Goal: Task Accomplishment & Management: Manage account settings

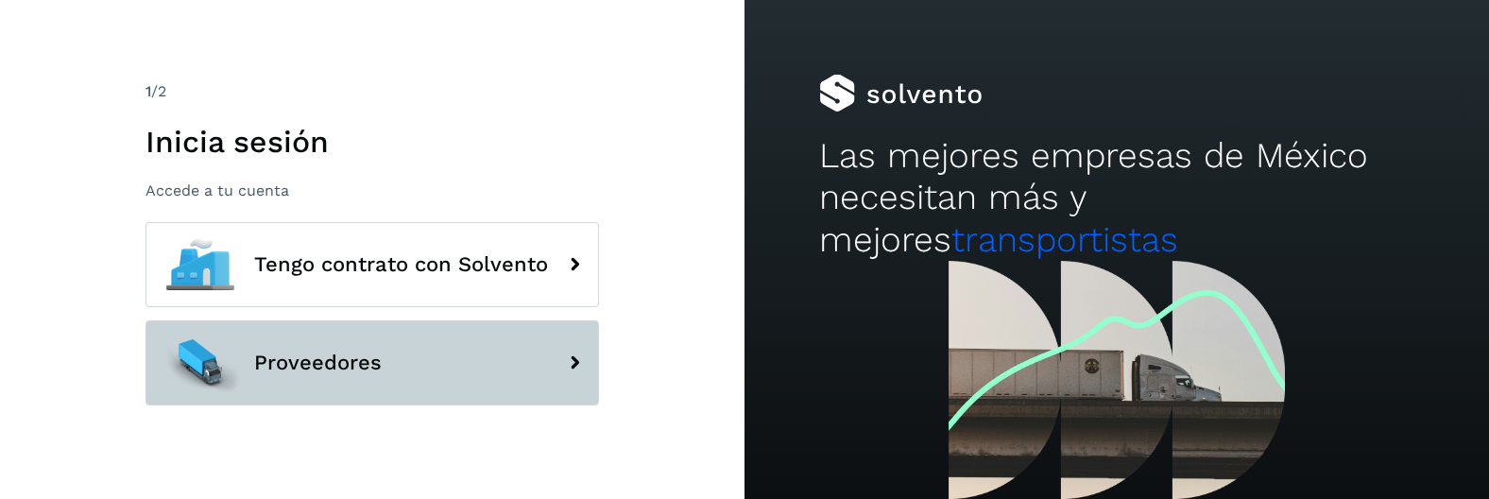
click at [367, 375] on button "Proveedores" at bounding box center [371, 362] width 453 height 85
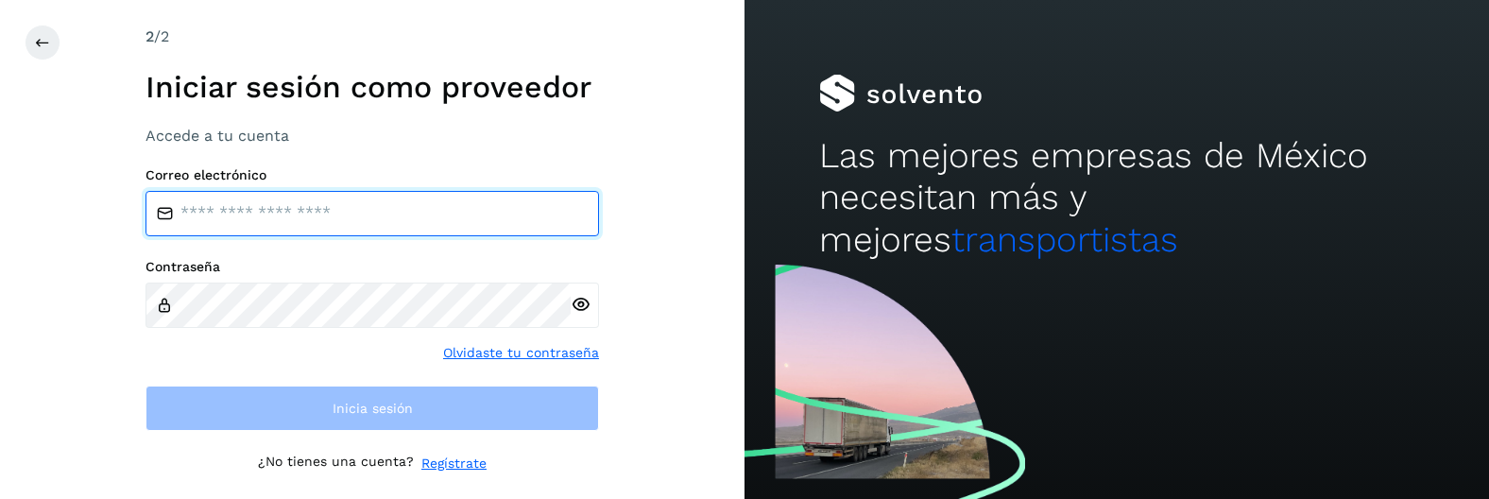
click at [370, 207] on input "email" at bounding box center [371, 213] width 453 height 45
type input "**********"
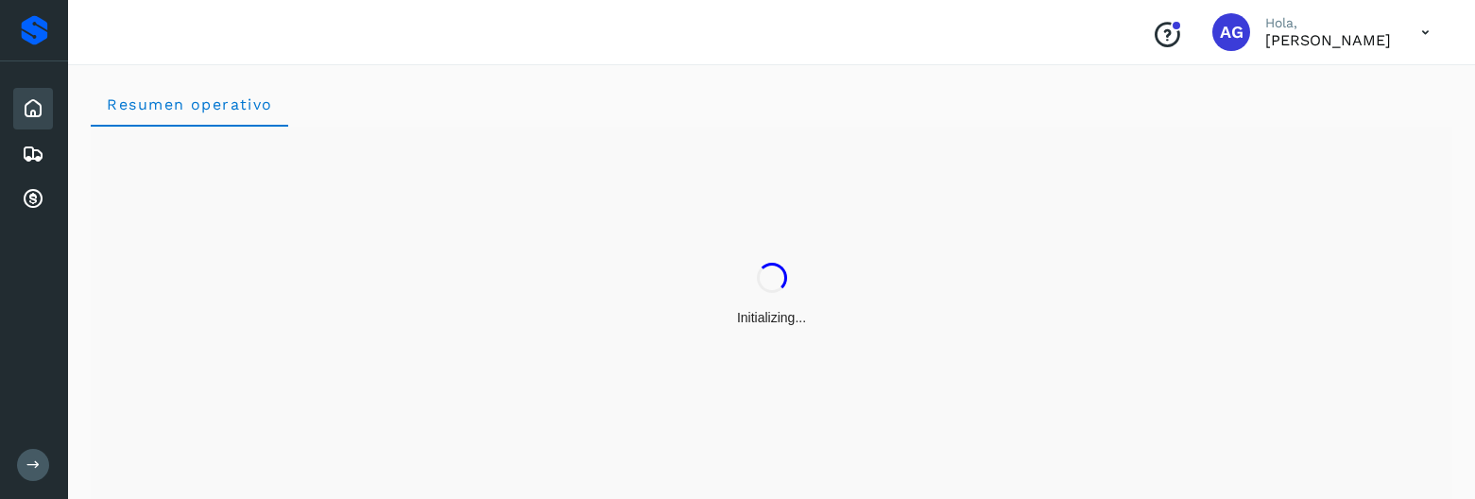
click at [43, 470] on button at bounding box center [33, 465] width 32 height 32
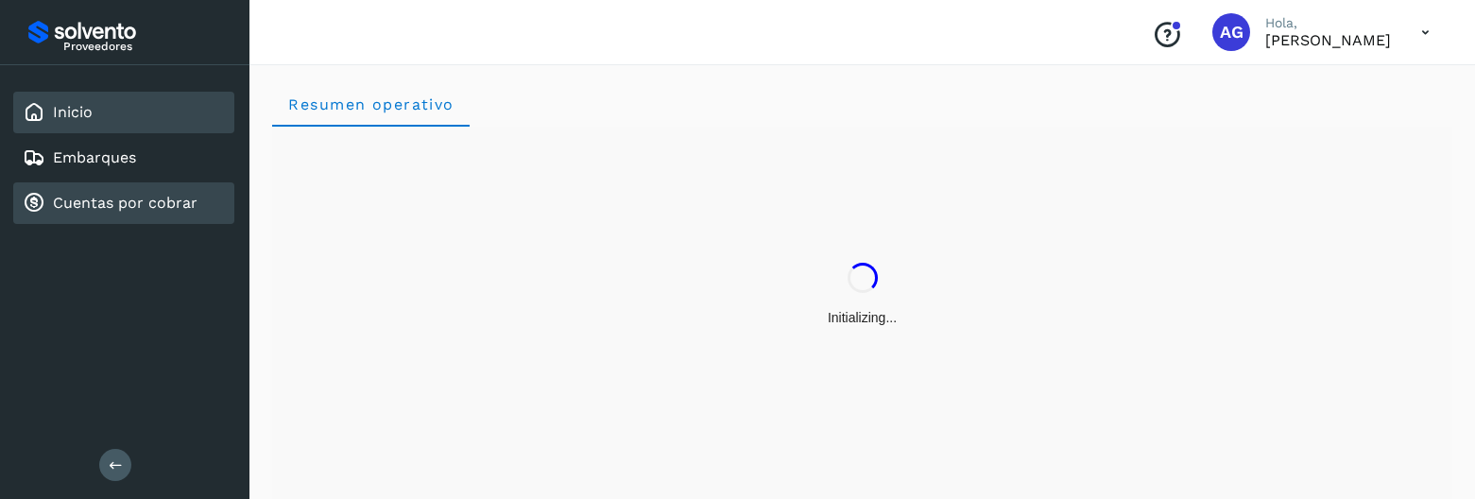
click at [128, 212] on link "Cuentas por cobrar" at bounding box center [125, 203] width 145 height 18
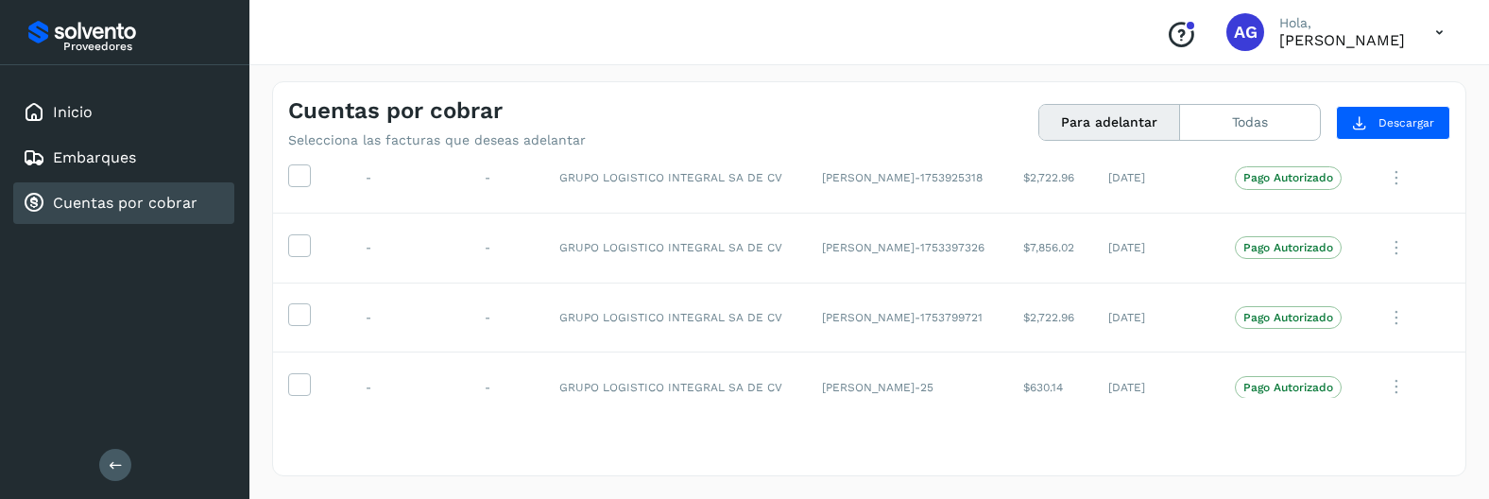
scroll to position [1423, 0]
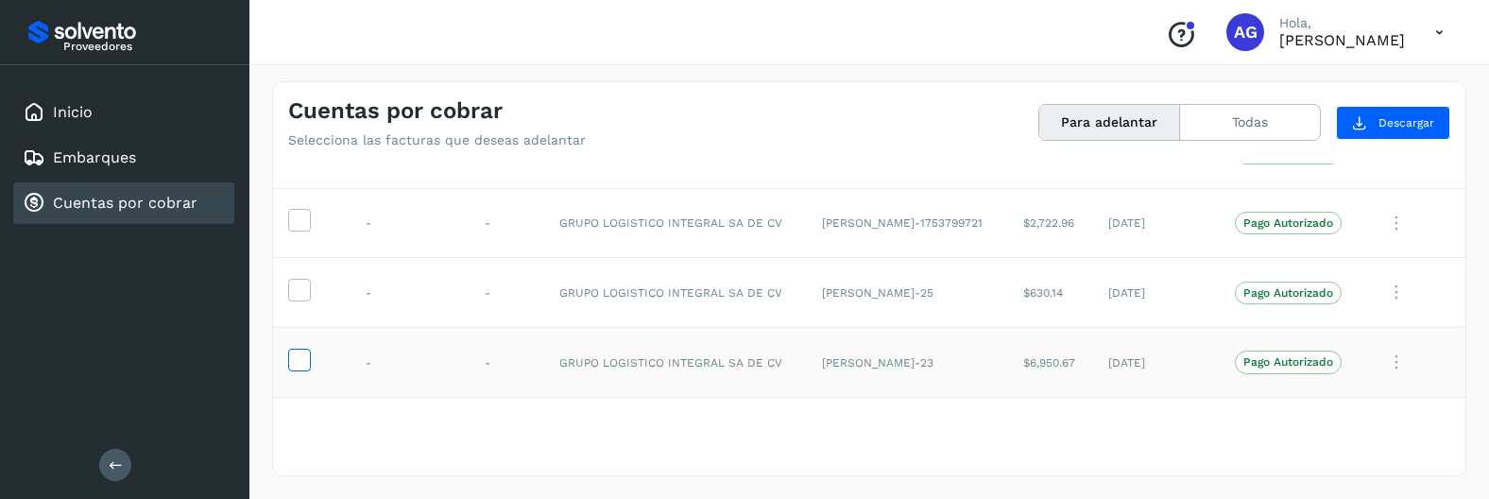
drag, startPoint x: 303, startPoint y: 368, endPoint x: 304, endPoint y: 335, distance: 33.1
click at [302, 368] on icon at bounding box center [299, 359] width 20 height 20
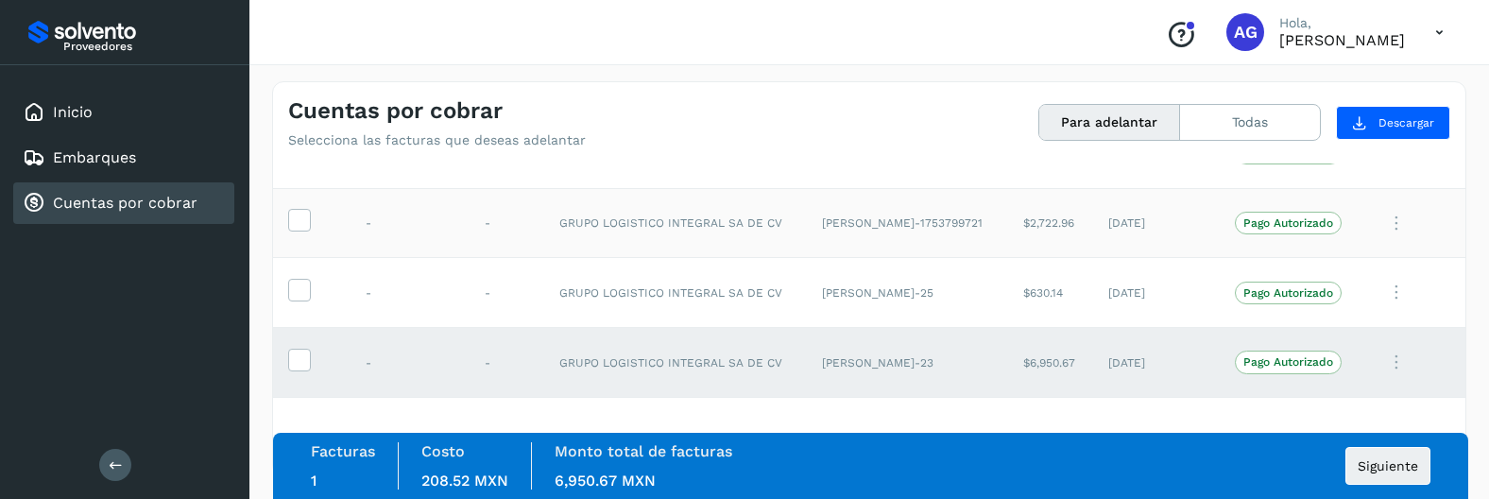
drag, startPoint x: 304, startPoint y: 300, endPoint x: 303, endPoint y: 239, distance: 61.4
click at [304, 299] on label at bounding box center [299, 290] width 23 height 23
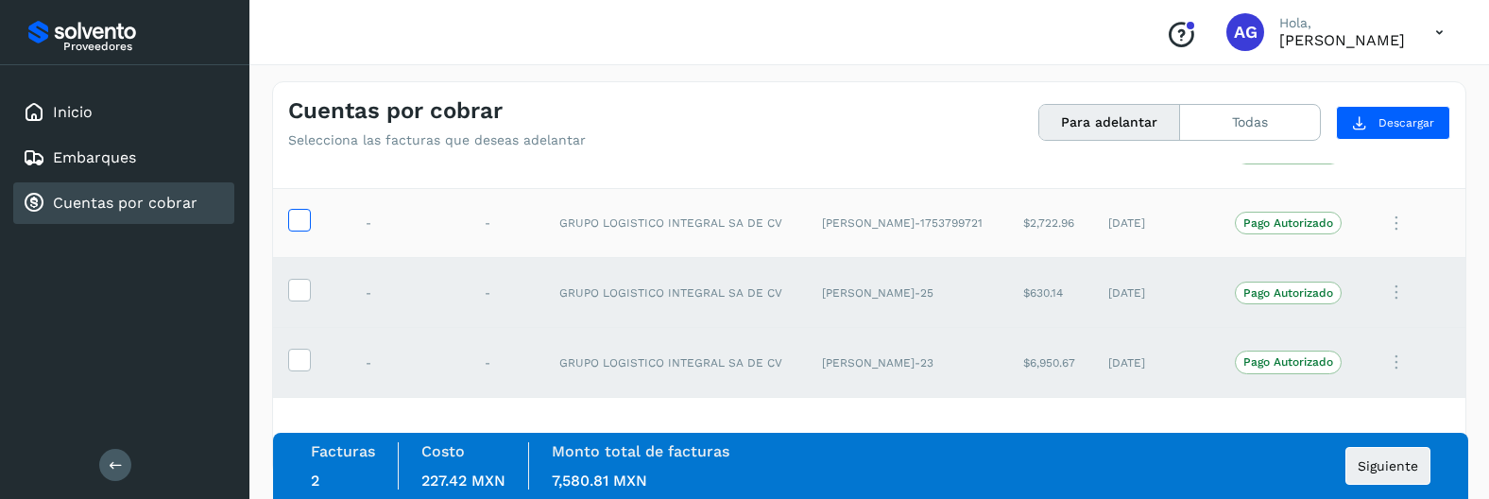
click at [305, 223] on icon at bounding box center [299, 219] width 20 height 20
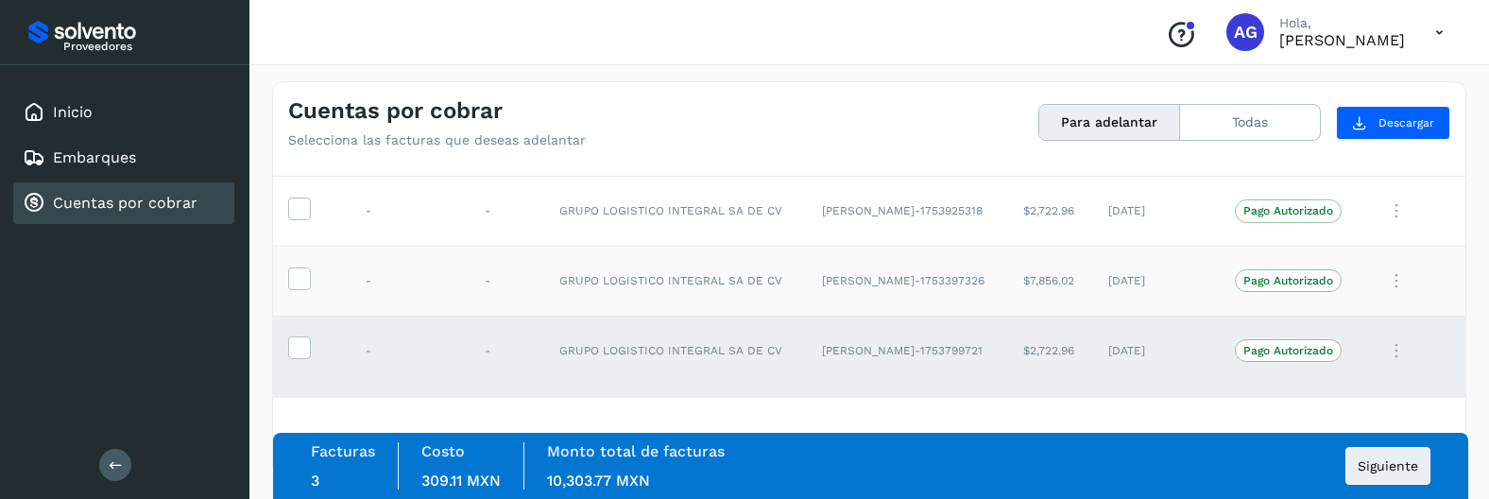
scroll to position [1328, 0]
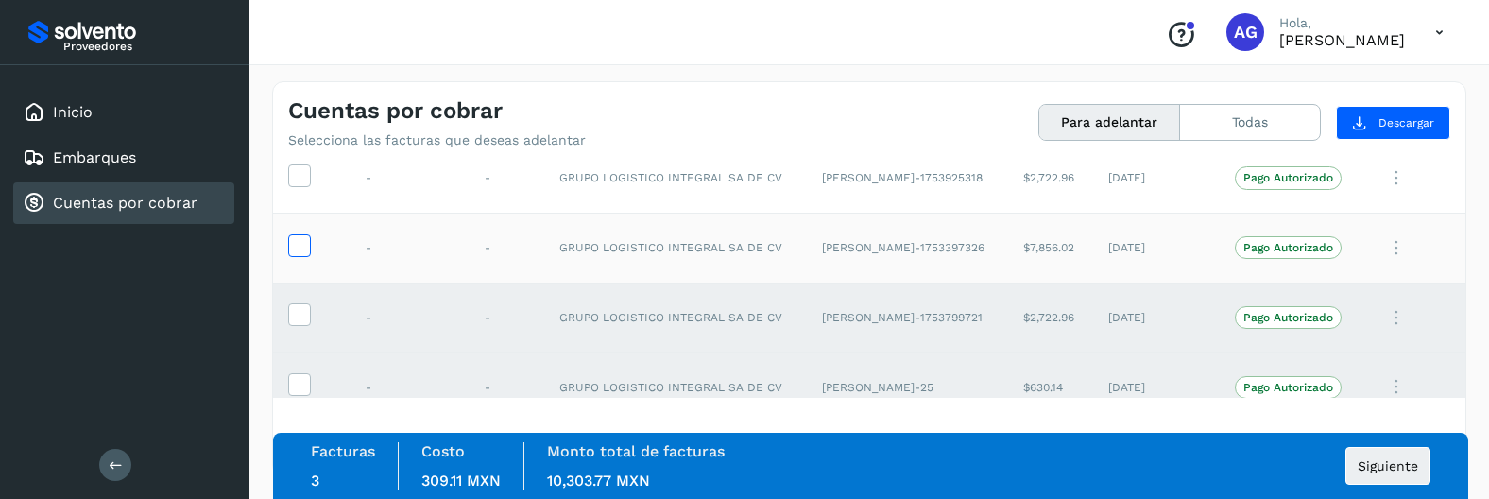
click at [290, 248] on icon at bounding box center [299, 244] width 20 height 20
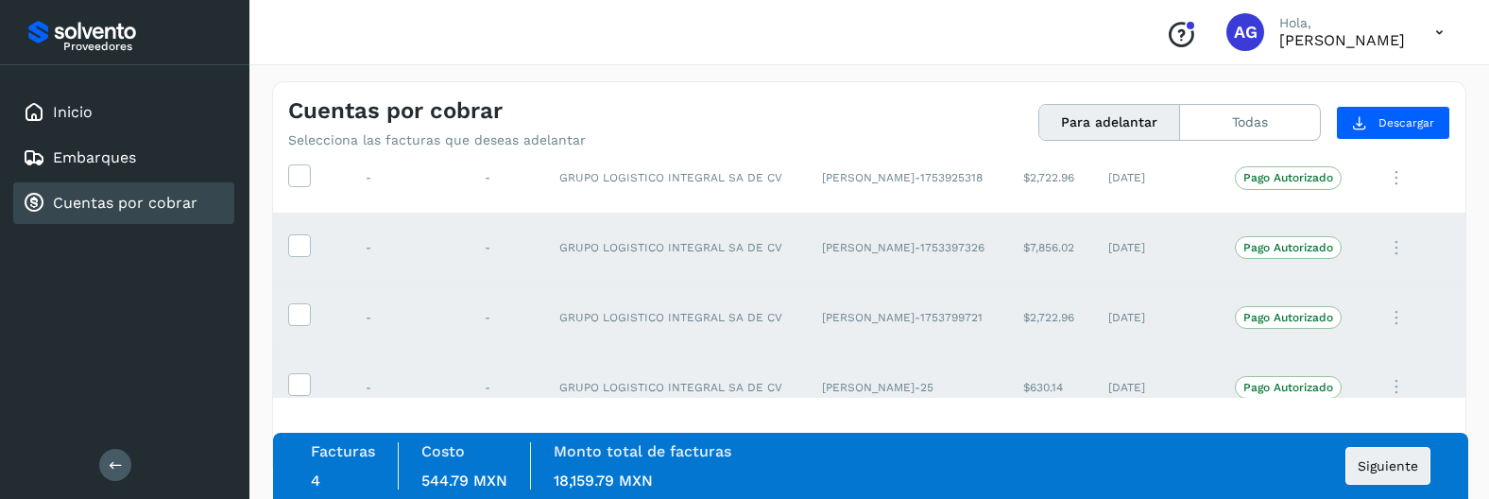
drag, startPoint x: 303, startPoint y: 182, endPoint x: 328, endPoint y: 218, distance: 43.5
click at [301, 184] on span at bounding box center [299, 179] width 20 height 13
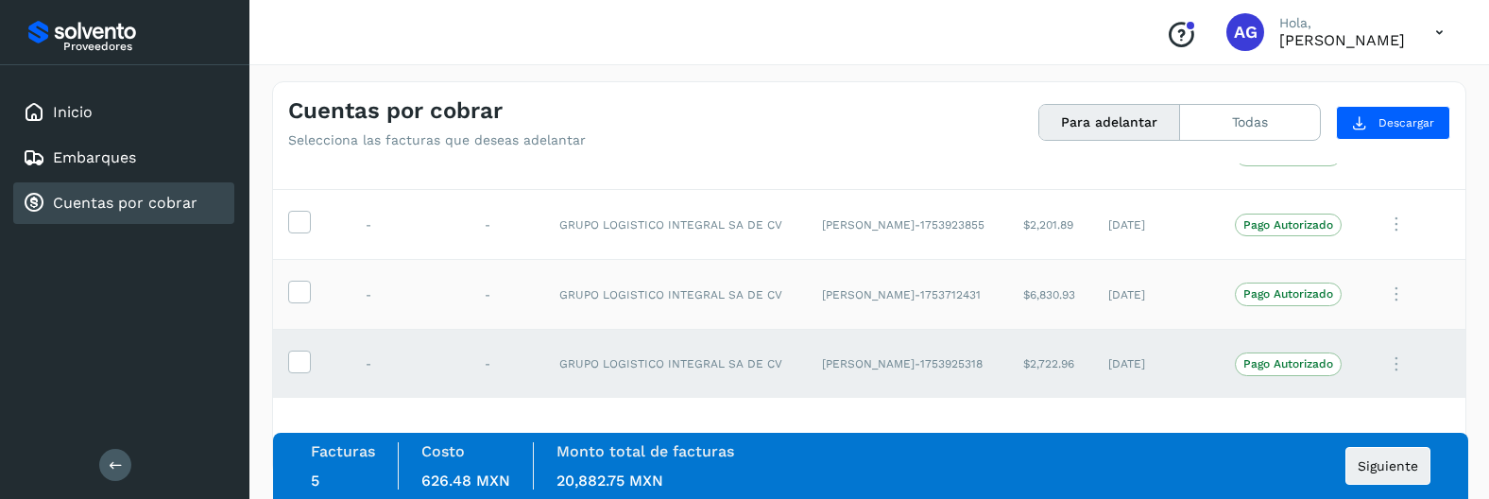
scroll to position [1139, 0]
click at [292, 295] on icon at bounding box center [299, 293] width 20 height 20
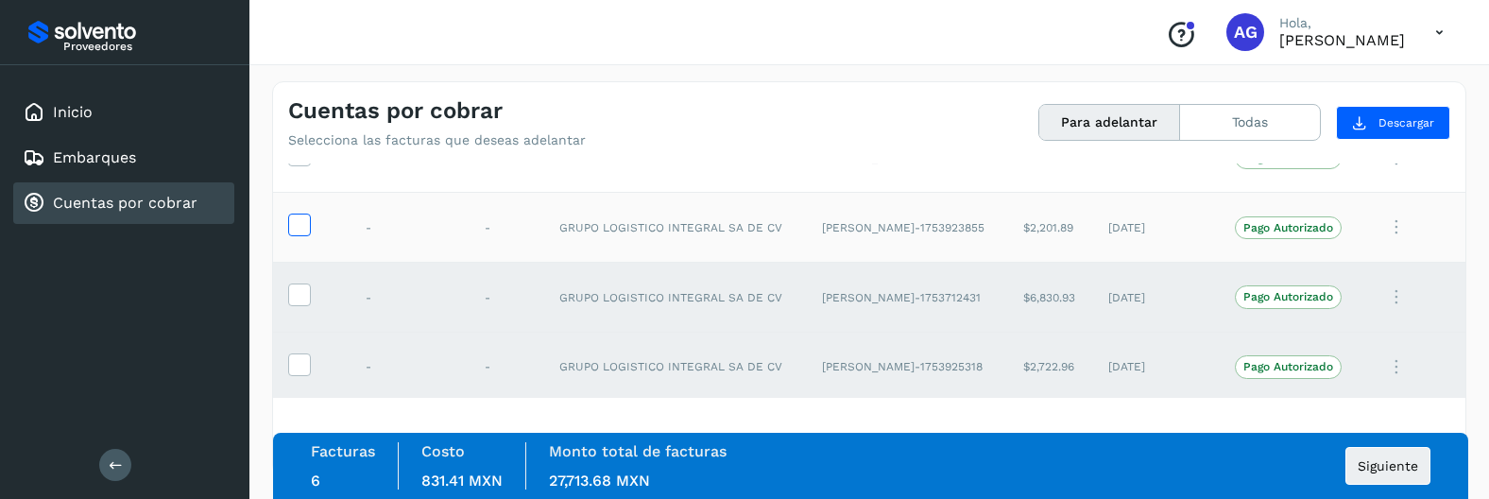
click at [299, 228] on icon at bounding box center [299, 223] width 20 height 20
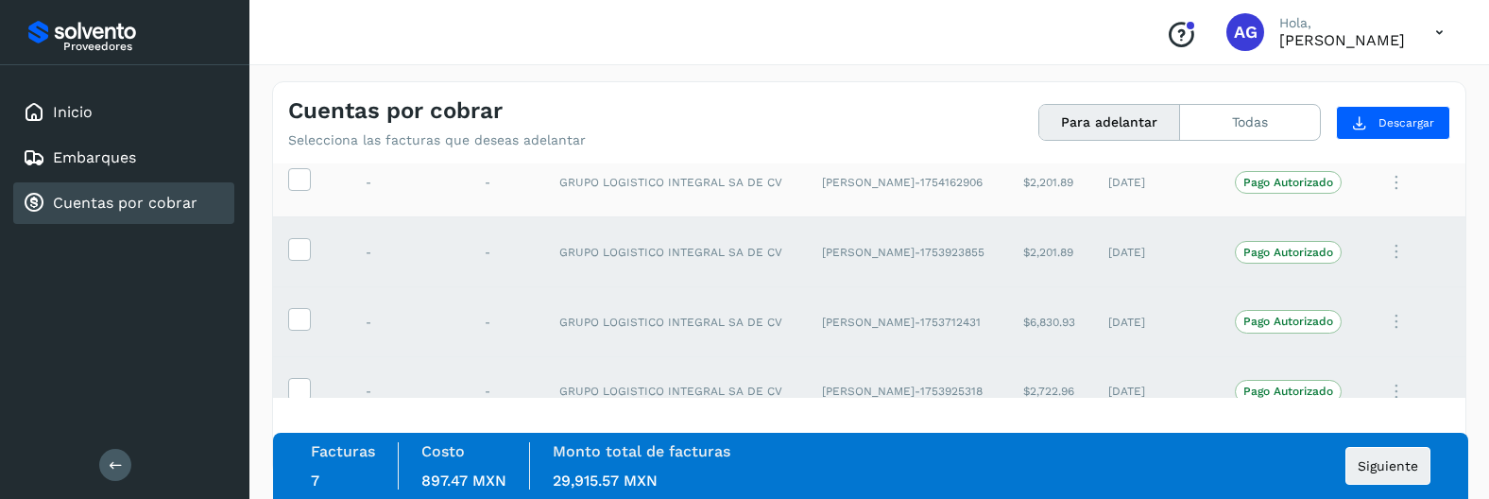
scroll to position [1045, 0]
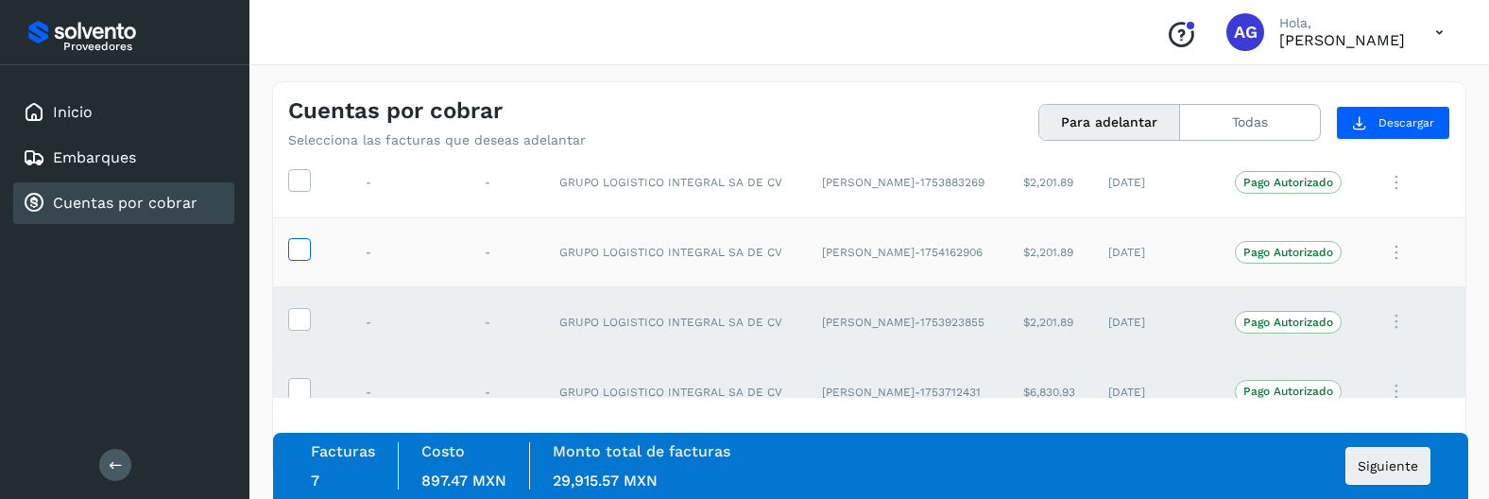
click at [303, 255] on icon at bounding box center [299, 248] width 20 height 20
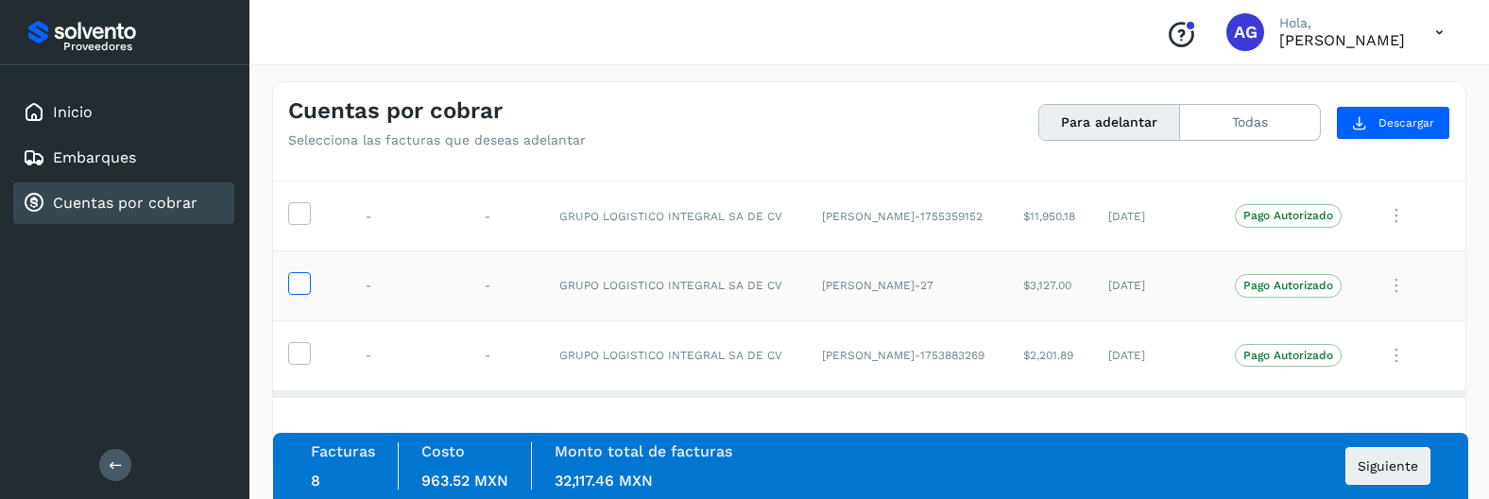
scroll to position [856, 0]
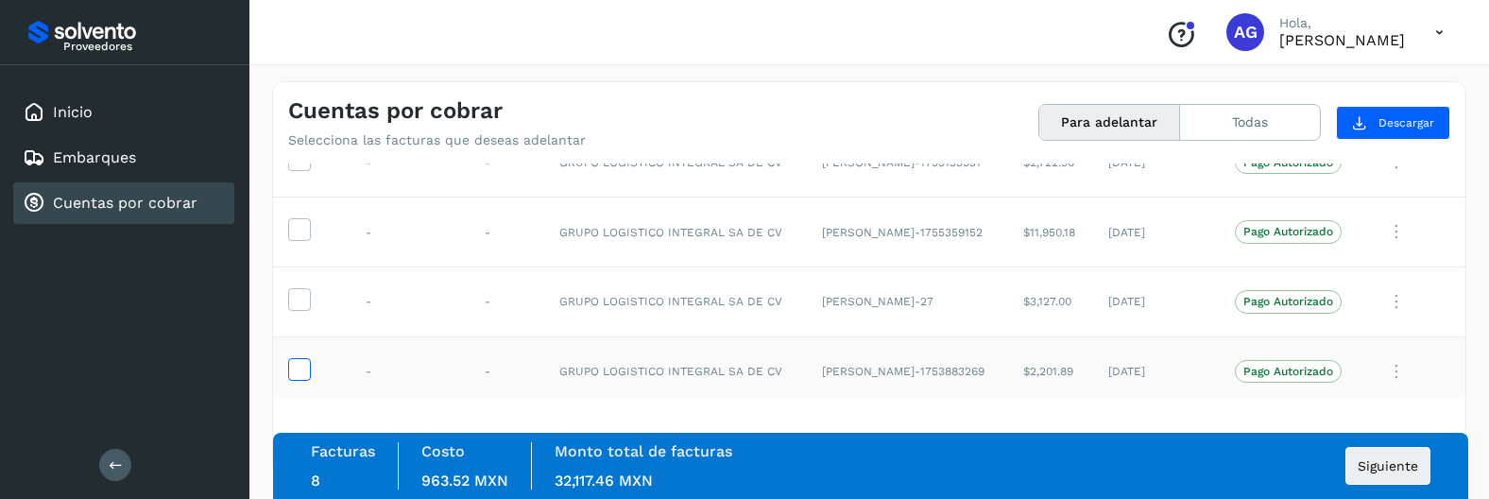
click at [306, 379] on span at bounding box center [299, 373] width 20 height 13
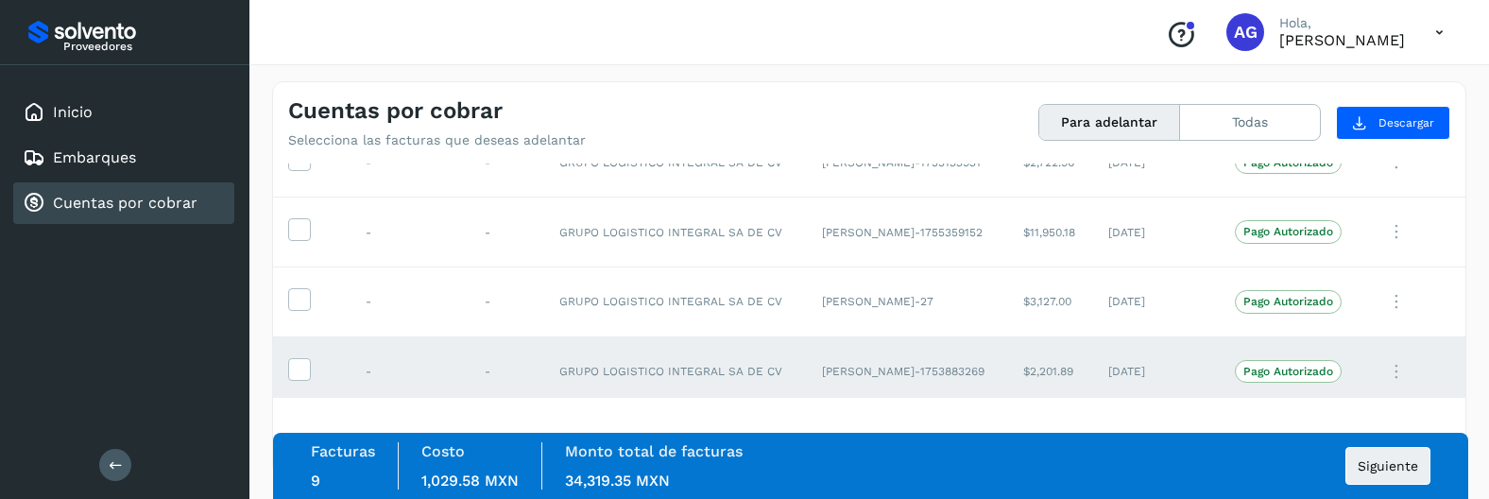
click at [1421, 36] on icon at bounding box center [1439, 32] width 39 height 39
click at [1354, 74] on div "Cerrar sesión" at bounding box center [1345, 85] width 225 height 36
